Goal: Information Seeking & Learning: Learn about a topic

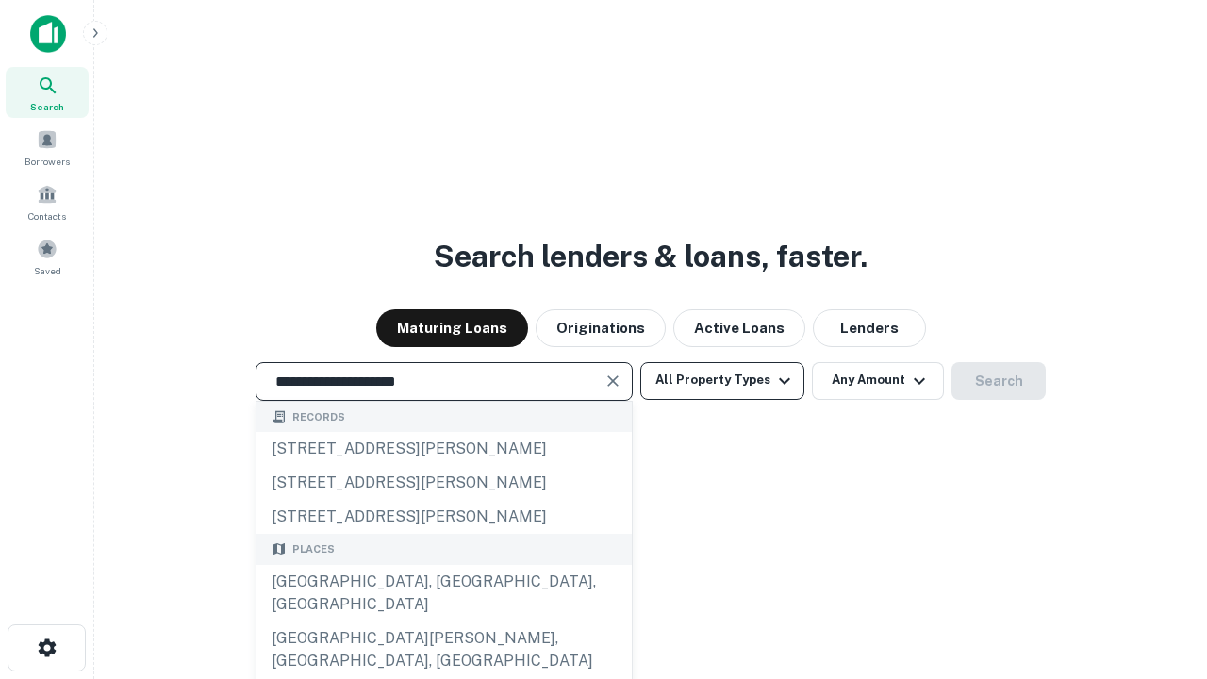
type input "**********"
click at [722, 380] on button "All Property Types" at bounding box center [722, 381] width 164 height 38
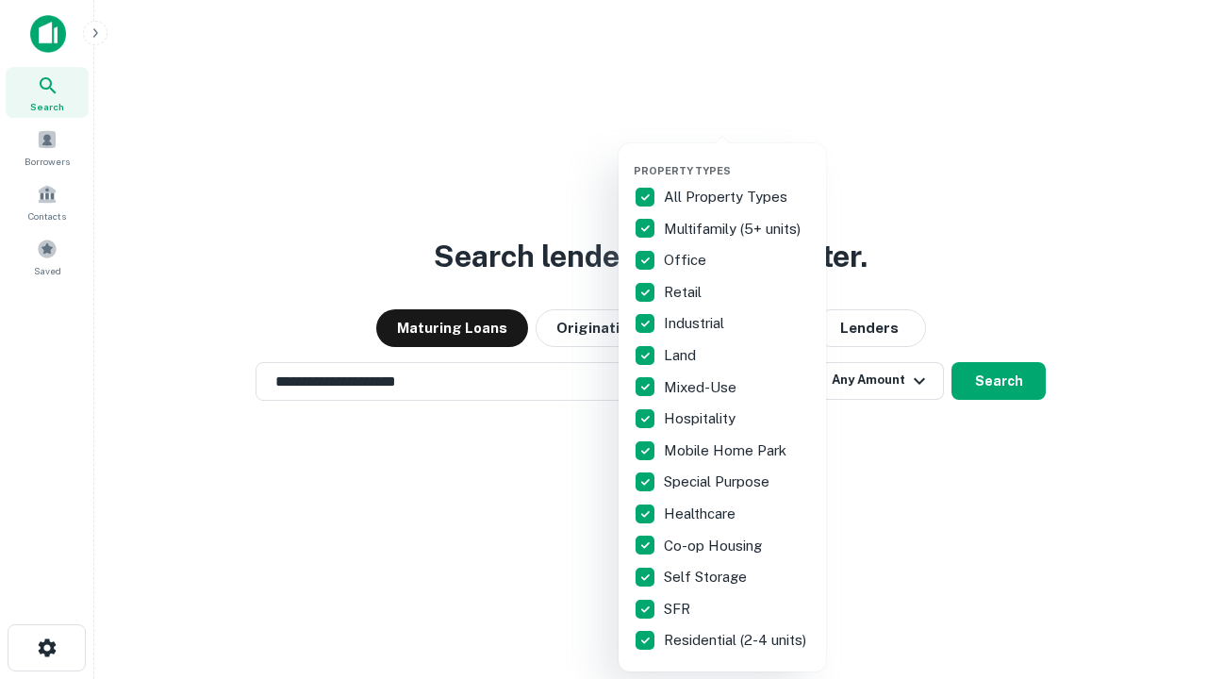
click at [737, 158] on button "button" at bounding box center [736, 158] width 207 height 1
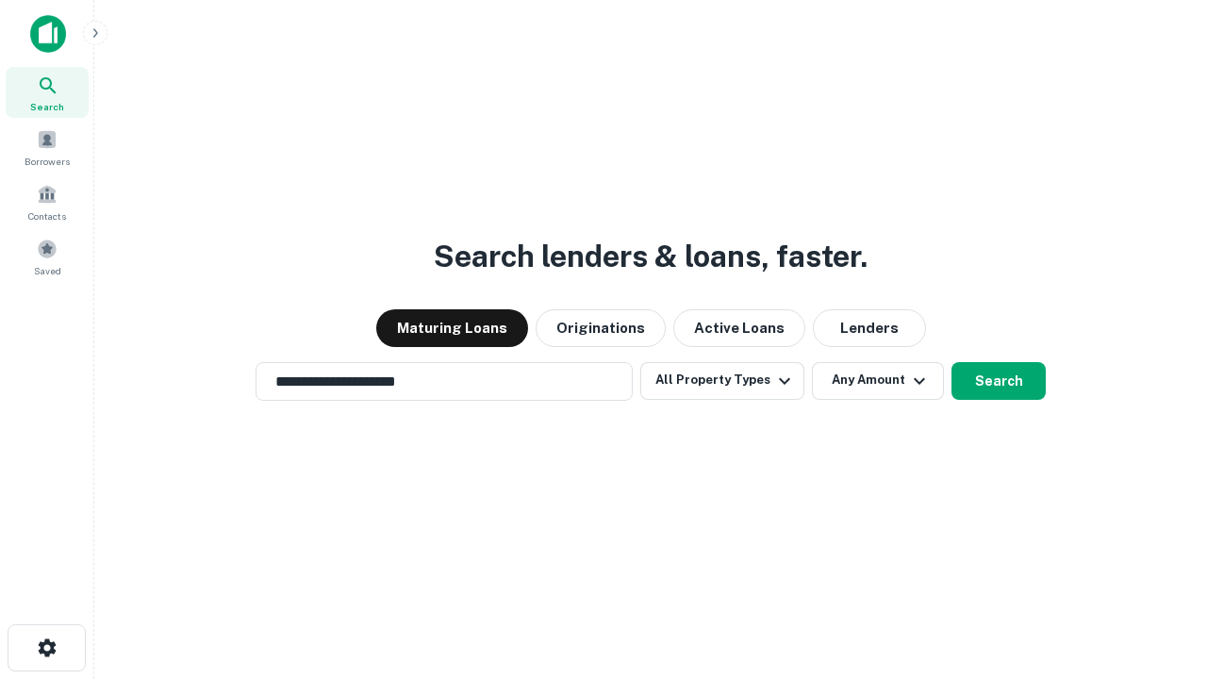
scroll to position [11, 227]
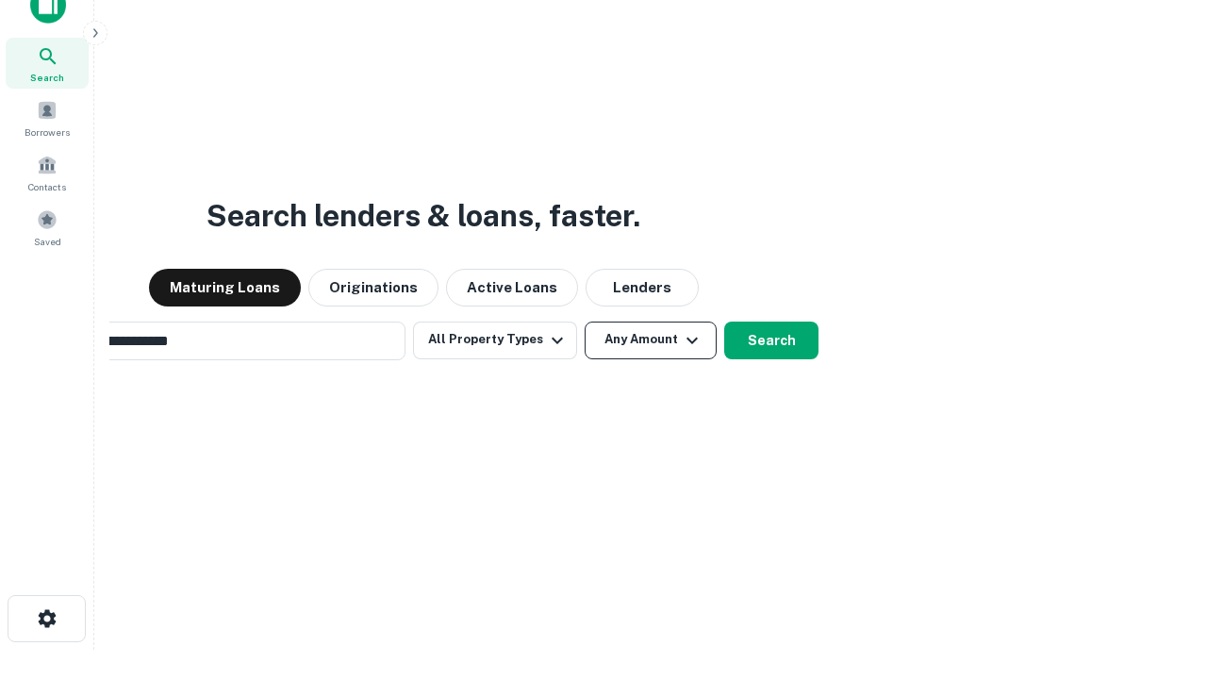
click at [584, 321] on button "Any Amount" at bounding box center [650, 340] width 132 height 38
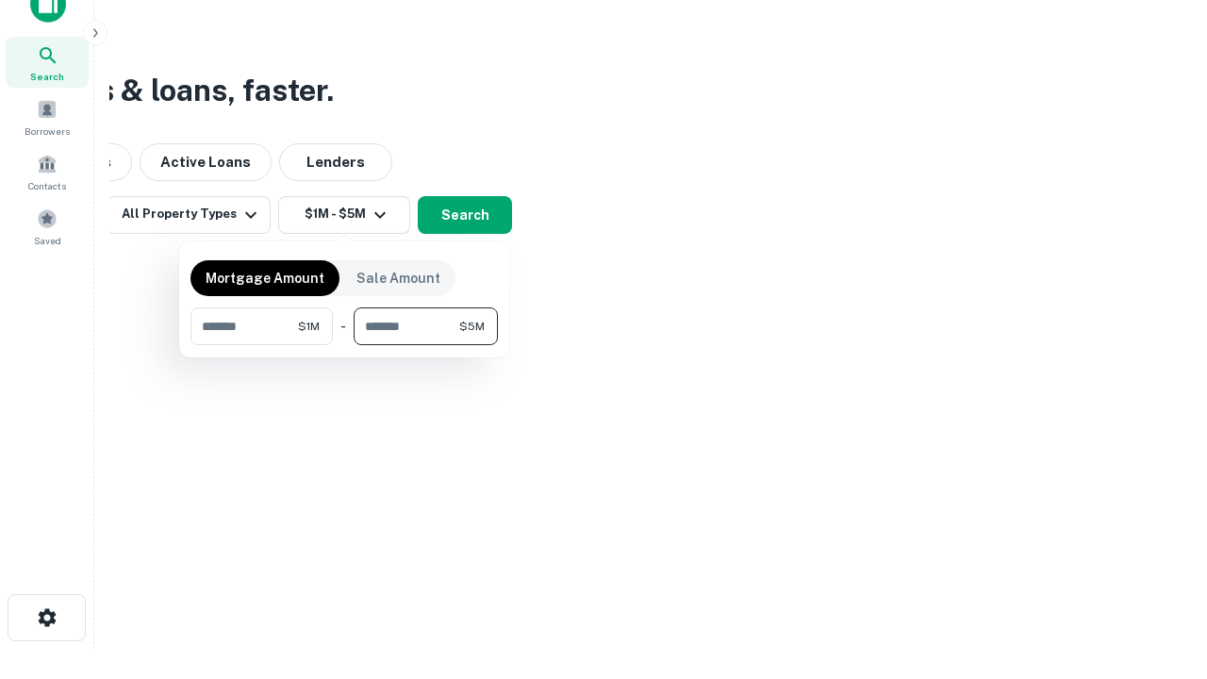
type input "*******"
click at [344, 345] on button "button" at bounding box center [343, 345] width 307 height 1
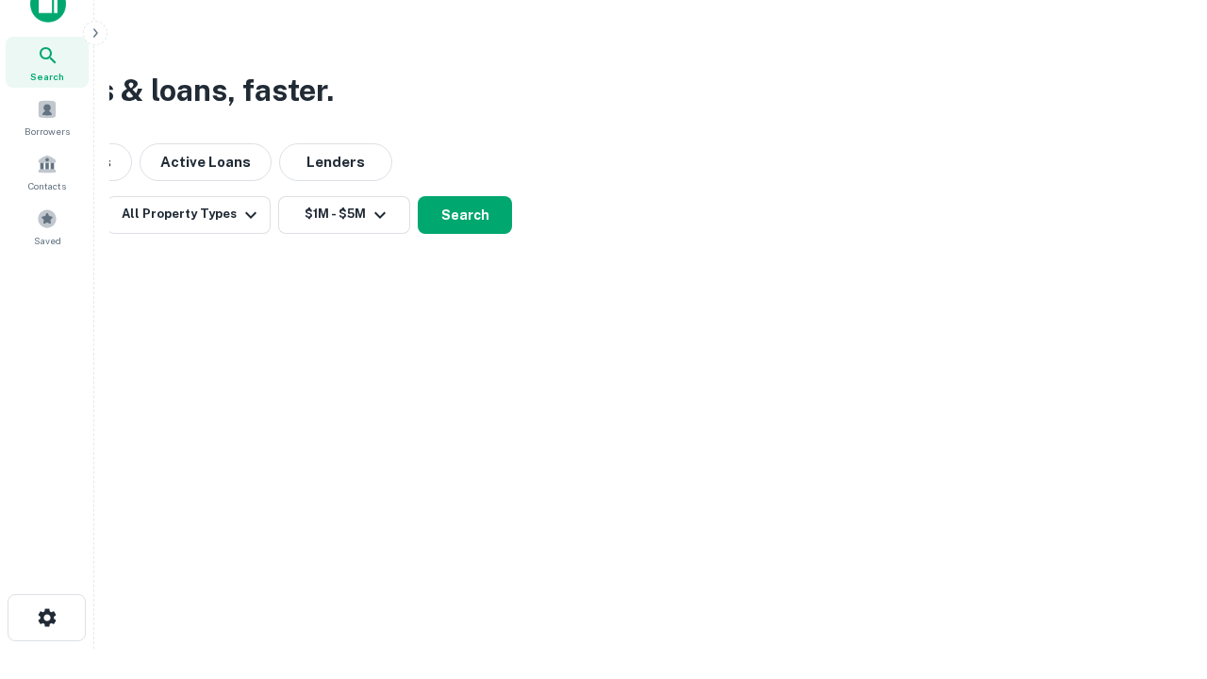
scroll to position [11, 348]
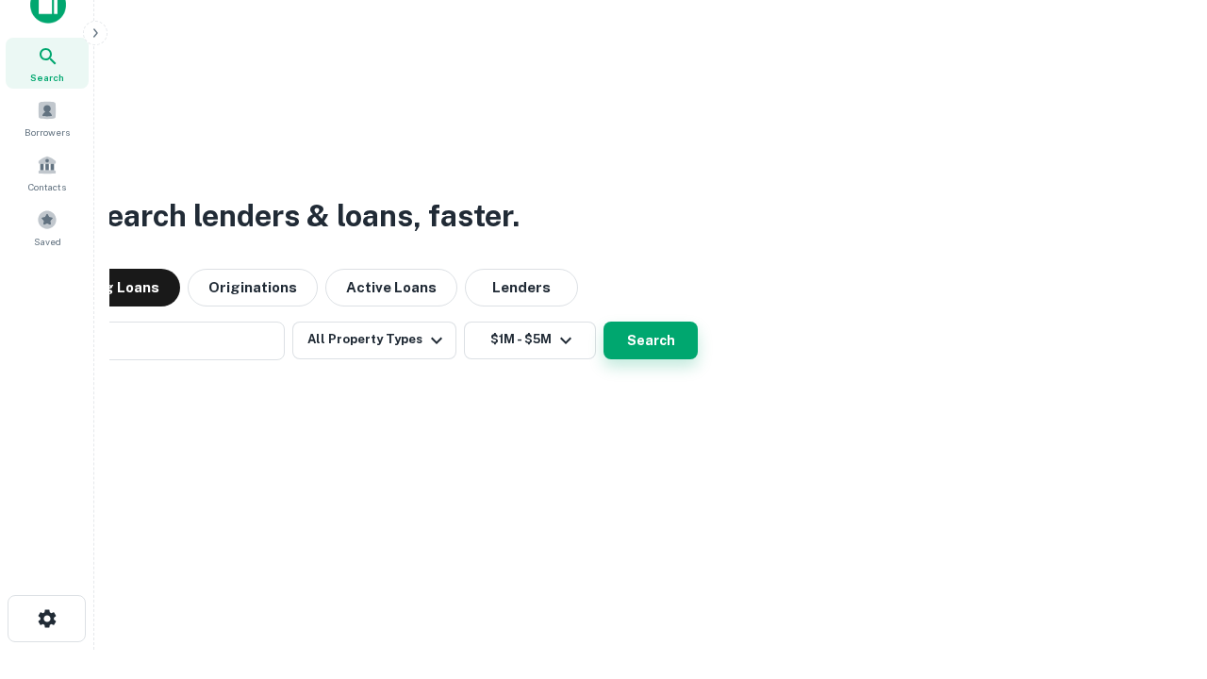
click at [603, 321] on button "Search" at bounding box center [650, 340] width 94 height 38
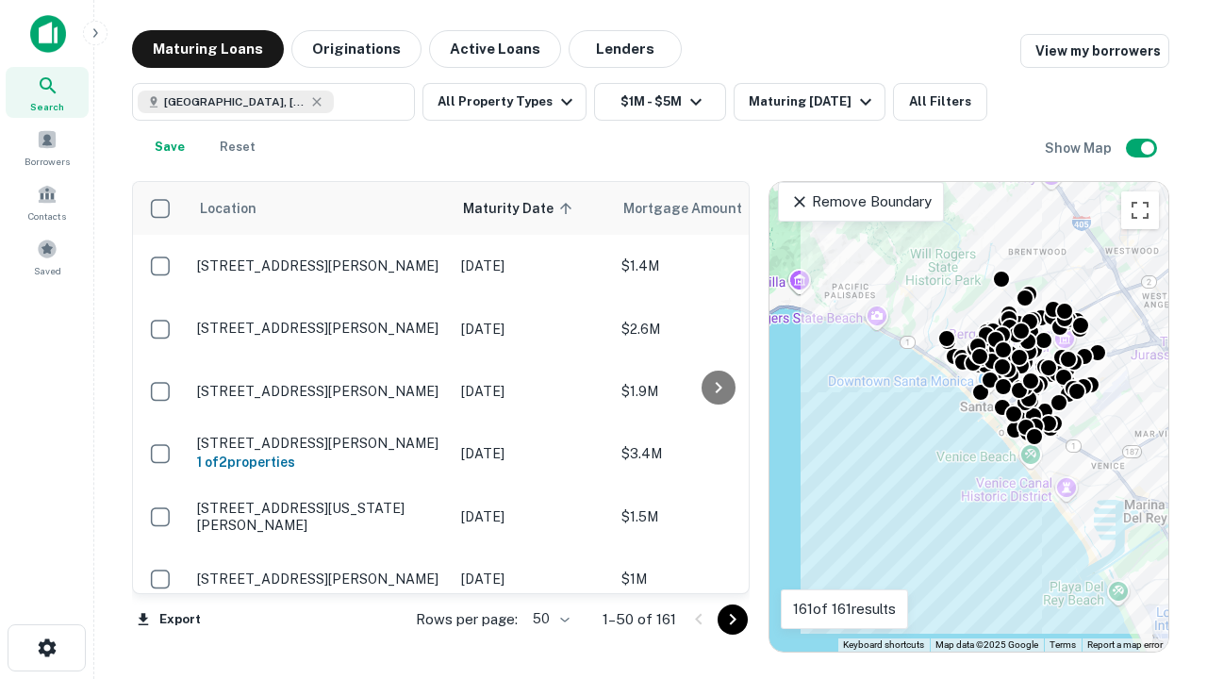
click at [548, 618] on body "Search Borrowers Contacts Saved Maturing Loans Originations Active Loans Lender…" at bounding box center [603, 339] width 1207 height 679
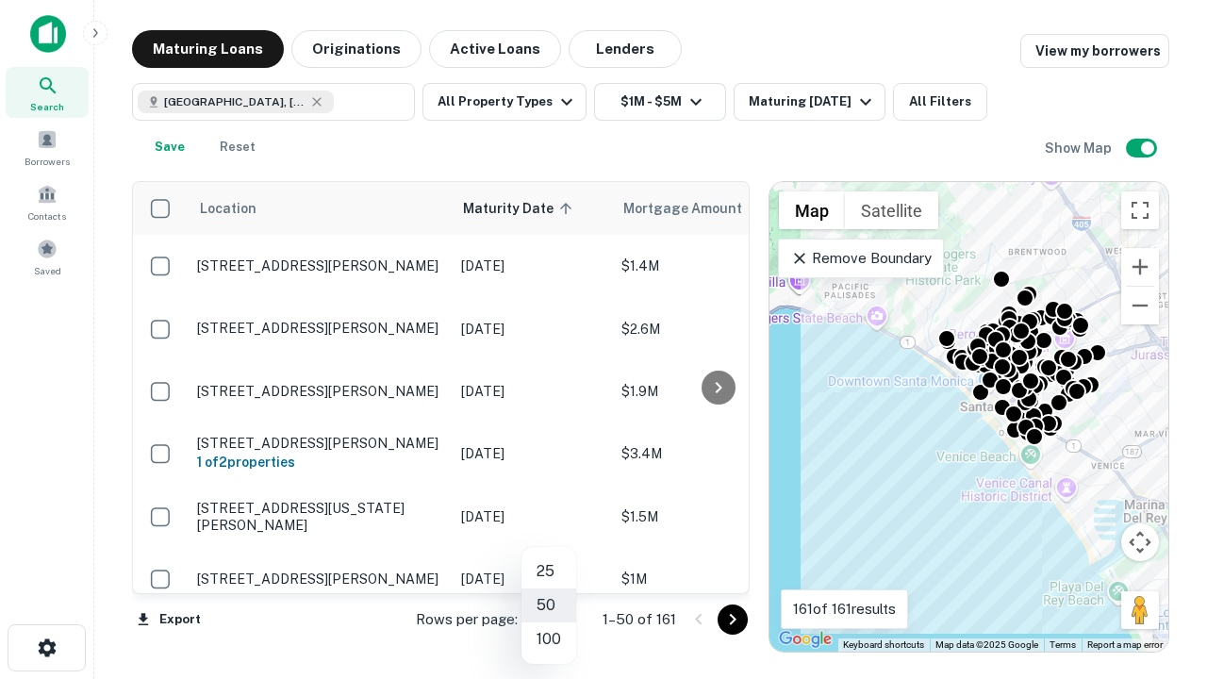
click at [549, 571] on li "25" at bounding box center [548, 571] width 55 height 34
click at [731, 618] on icon "Go to next page" at bounding box center [732, 619] width 23 height 23
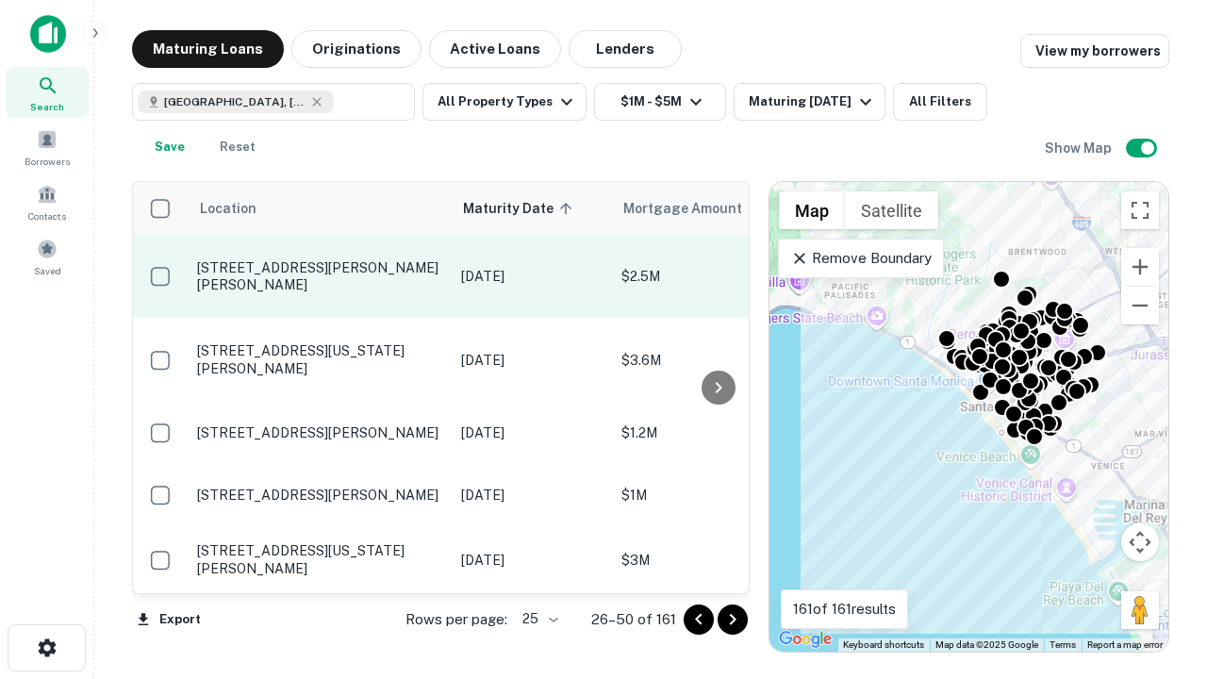
click at [320, 266] on p "[STREET_ADDRESS][PERSON_NAME][PERSON_NAME]" at bounding box center [319, 276] width 245 height 34
